Goal: Task Accomplishment & Management: Use online tool/utility

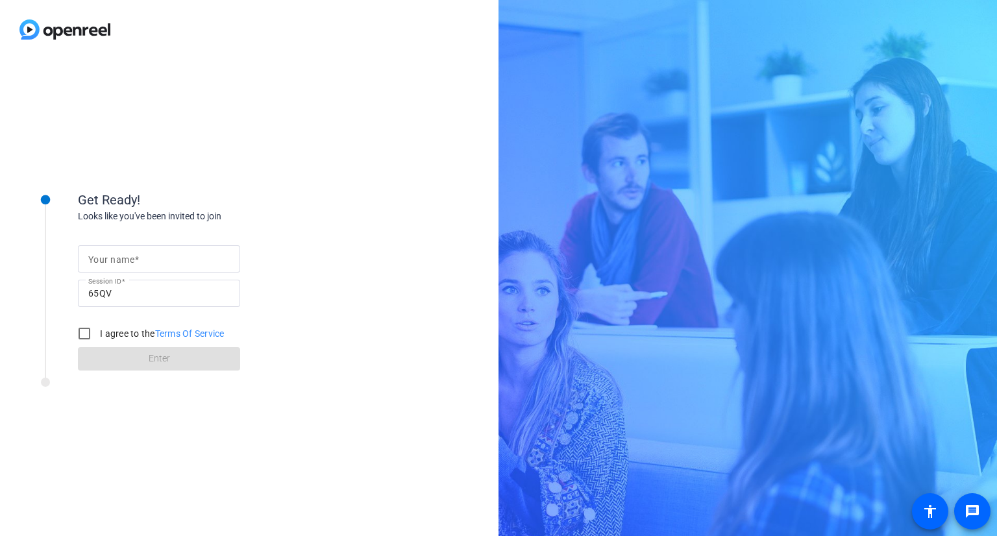
click at [139, 256] on input "Your name" at bounding box center [158, 259] width 141 height 16
type input "[PERSON_NAME]"
click at [80, 338] on input "I agree to the Terms Of Service" at bounding box center [84, 334] width 26 height 26
checkbox input "true"
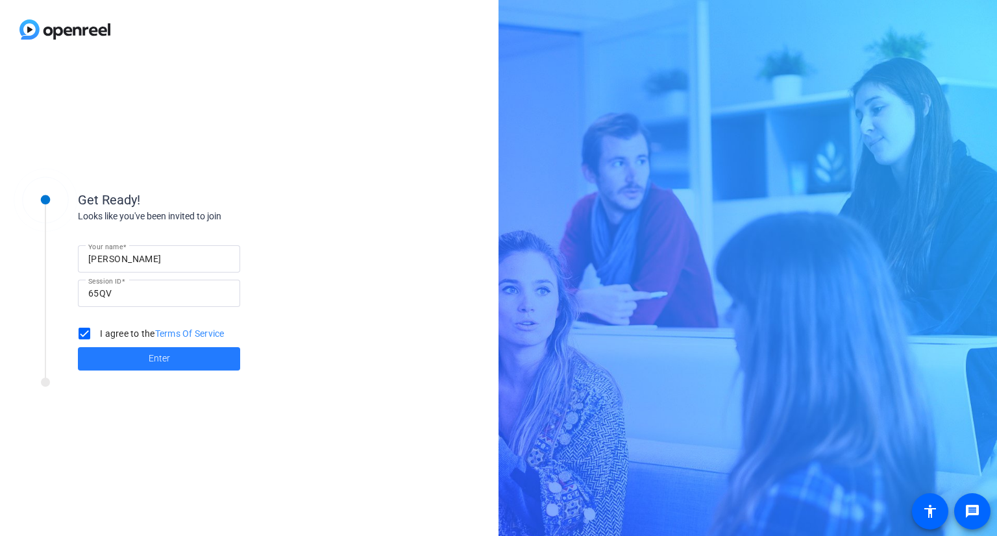
click at [175, 365] on span at bounding box center [159, 358] width 162 height 31
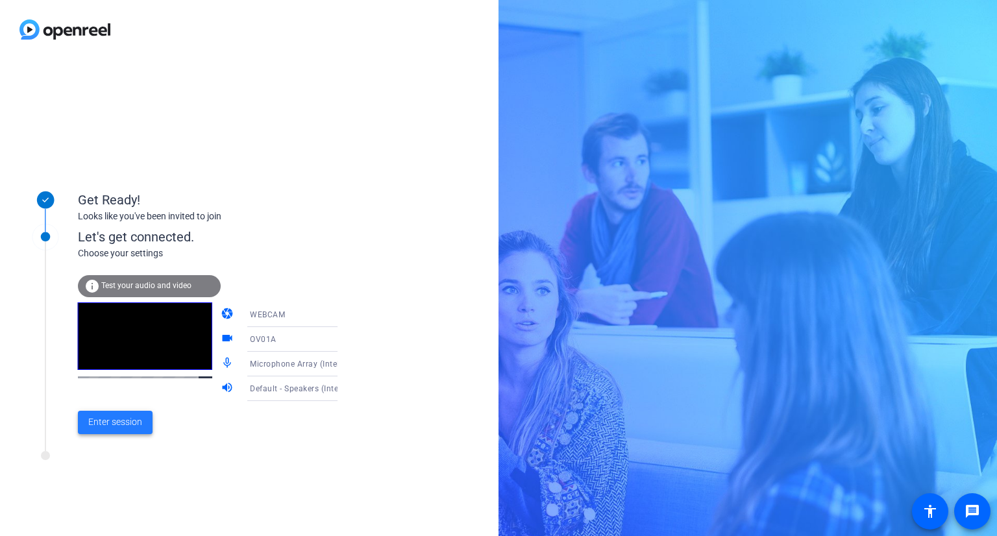
click at [123, 421] on span "Enter session" at bounding box center [115, 422] width 54 height 14
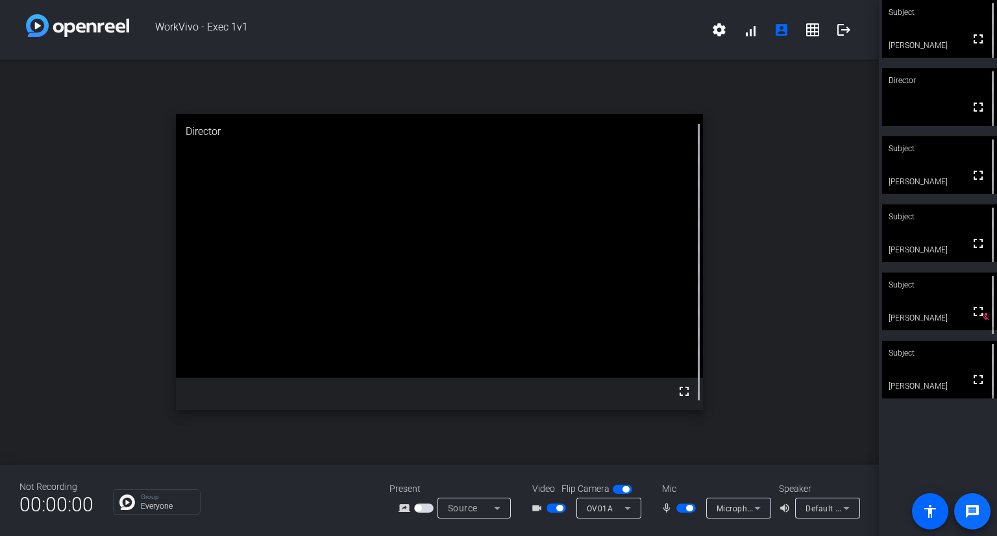
click at [971, 505] on mat-icon "message" at bounding box center [972, 512] width 16 height 16
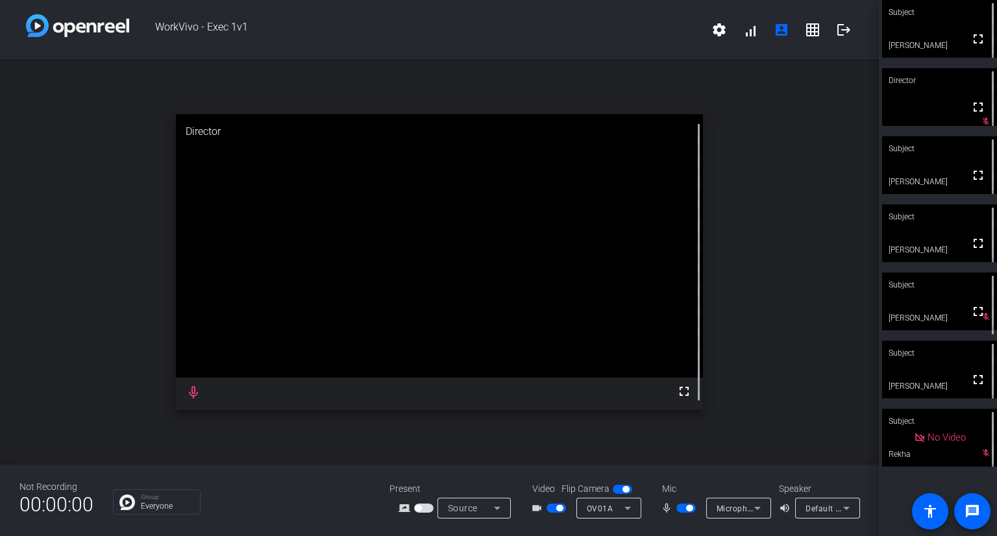
click at [419, 509] on span "button" at bounding box center [418, 508] width 6 height 6
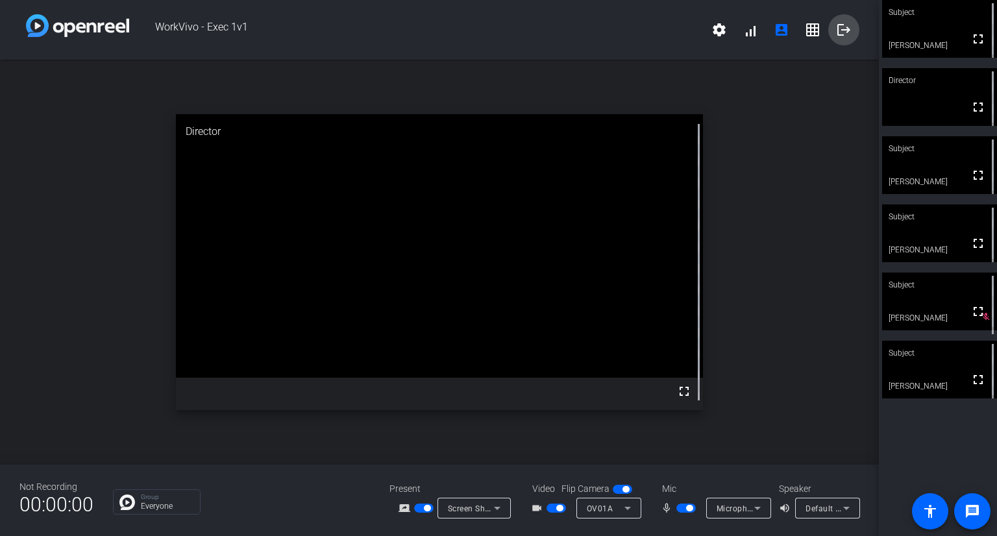
click at [841, 28] on mat-icon "logout" at bounding box center [844, 30] width 16 height 16
